Goal: Information Seeking & Learning: Learn about a topic

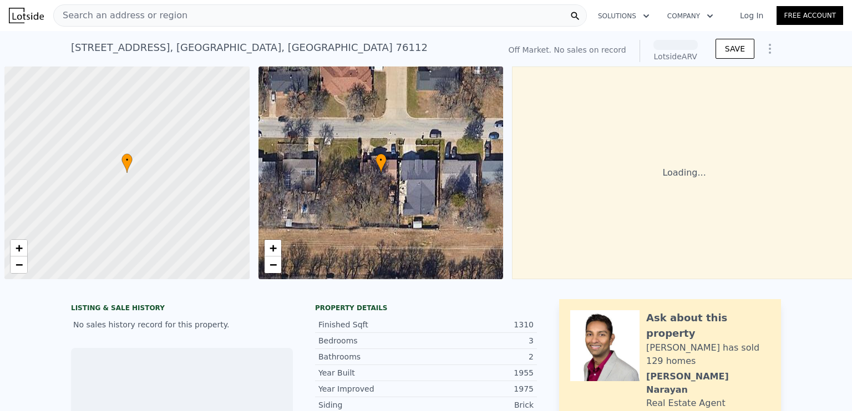
scroll to position [0, 4]
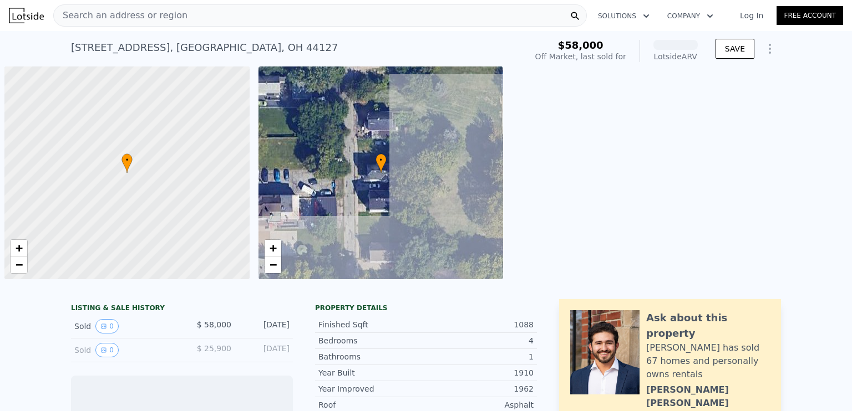
scroll to position [0, 4]
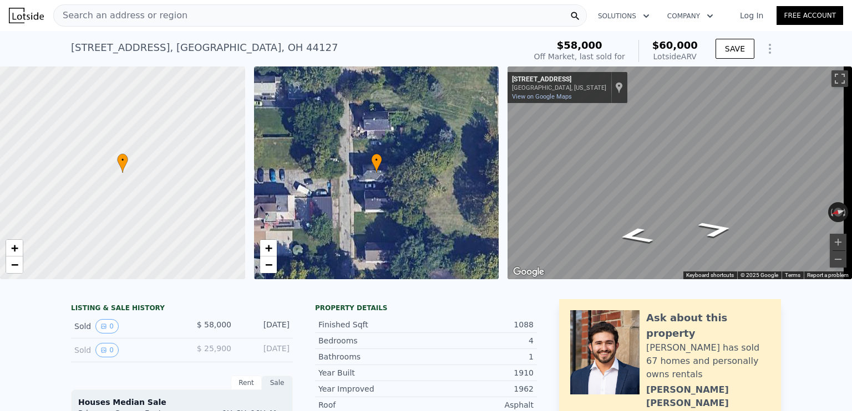
click at [125, 20] on span "Search an address or region" at bounding box center [121, 15] width 134 height 13
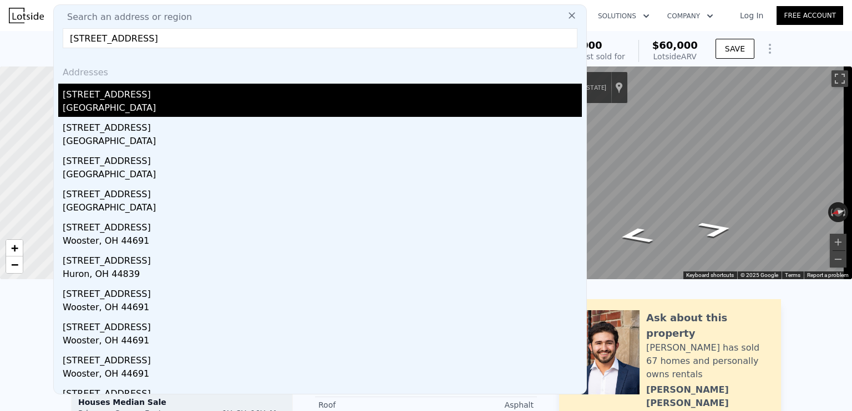
type input "[STREET_ADDRESS]"
click at [111, 99] on div "[STREET_ADDRESS]" at bounding box center [322, 93] width 519 height 18
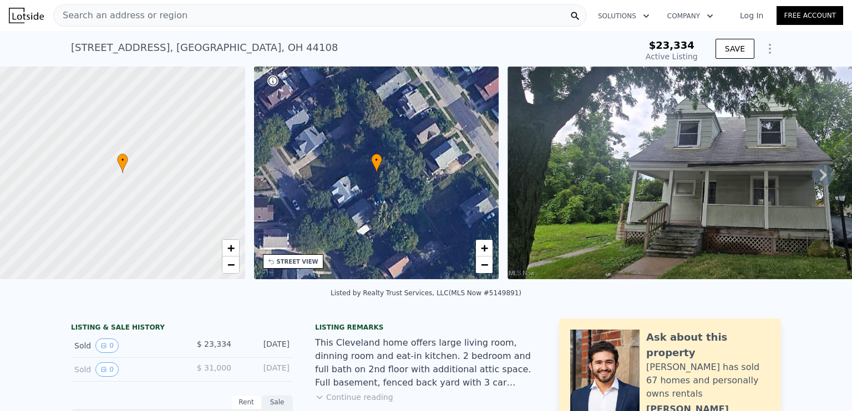
click at [154, 11] on span "Search an address or region" at bounding box center [121, 15] width 134 height 13
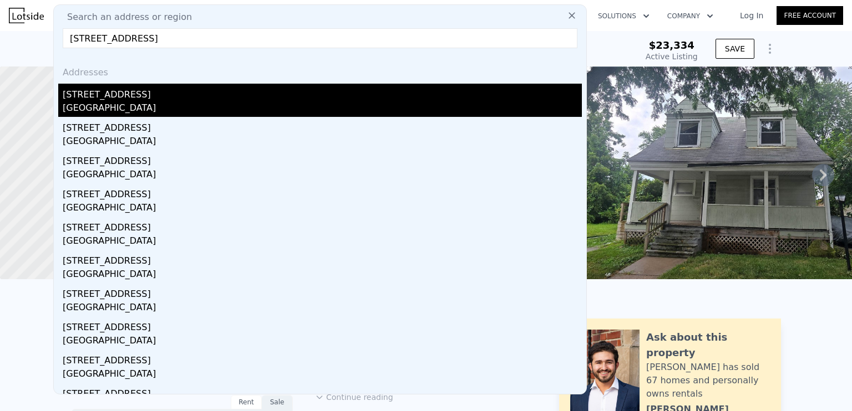
type input "[STREET_ADDRESS]"
click at [110, 100] on div "[STREET_ADDRESS]" at bounding box center [322, 93] width 519 height 18
